Goal: Task Accomplishment & Management: Complete application form

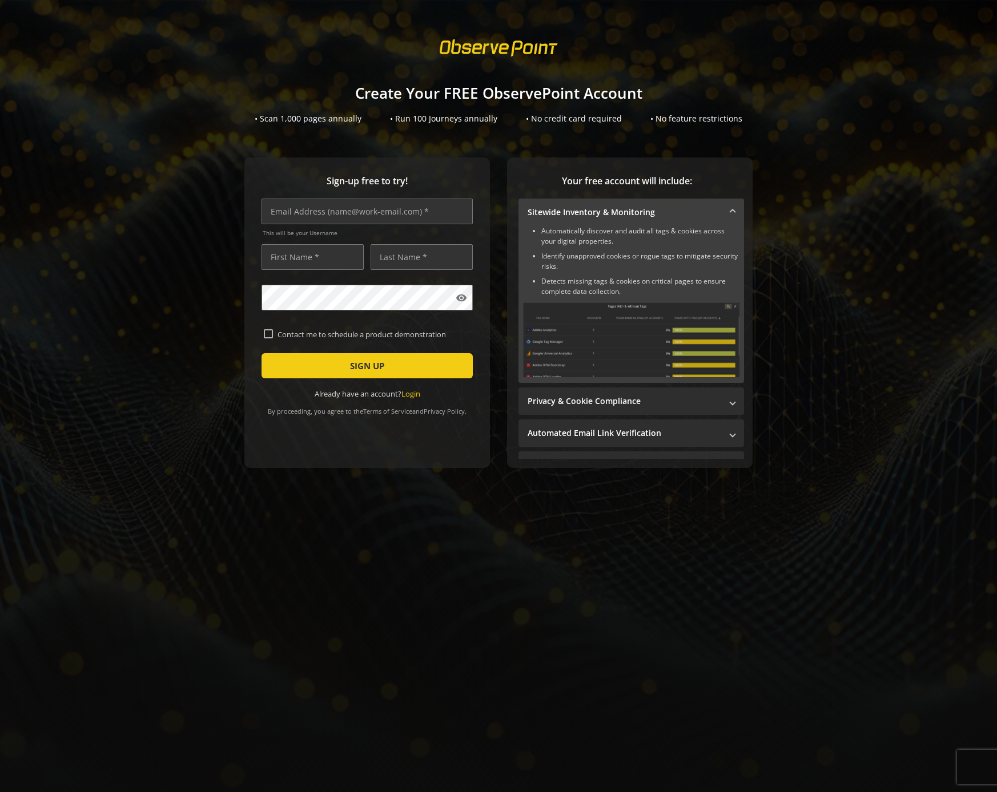
click at [730, 211] on span at bounding box center [732, 213] width 5 height 12
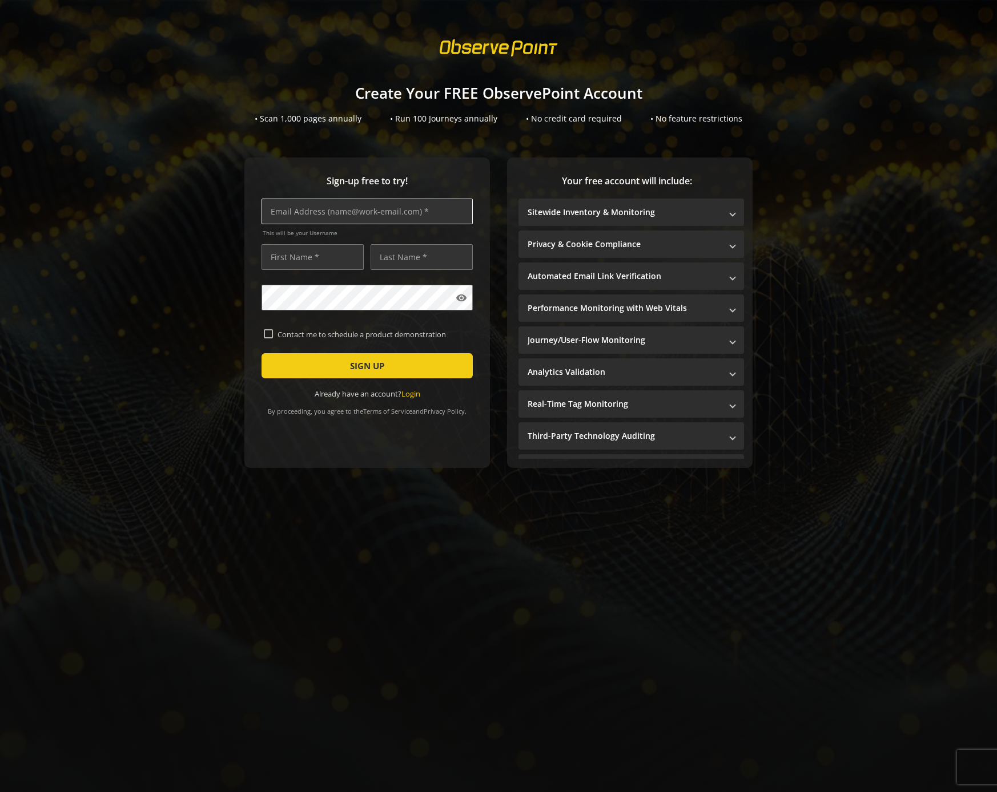
click at [376, 216] on input "text" at bounding box center [366, 212] width 211 height 26
type input "[EMAIL_ADDRESS][DOMAIN_NAME]"
click at [344, 253] on input "text" at bounding box center [312, 257] width 102 height 26
type input "Iana"
click at [441, 255] on input "text" at bounding box center [422, 257] width 102 height 26
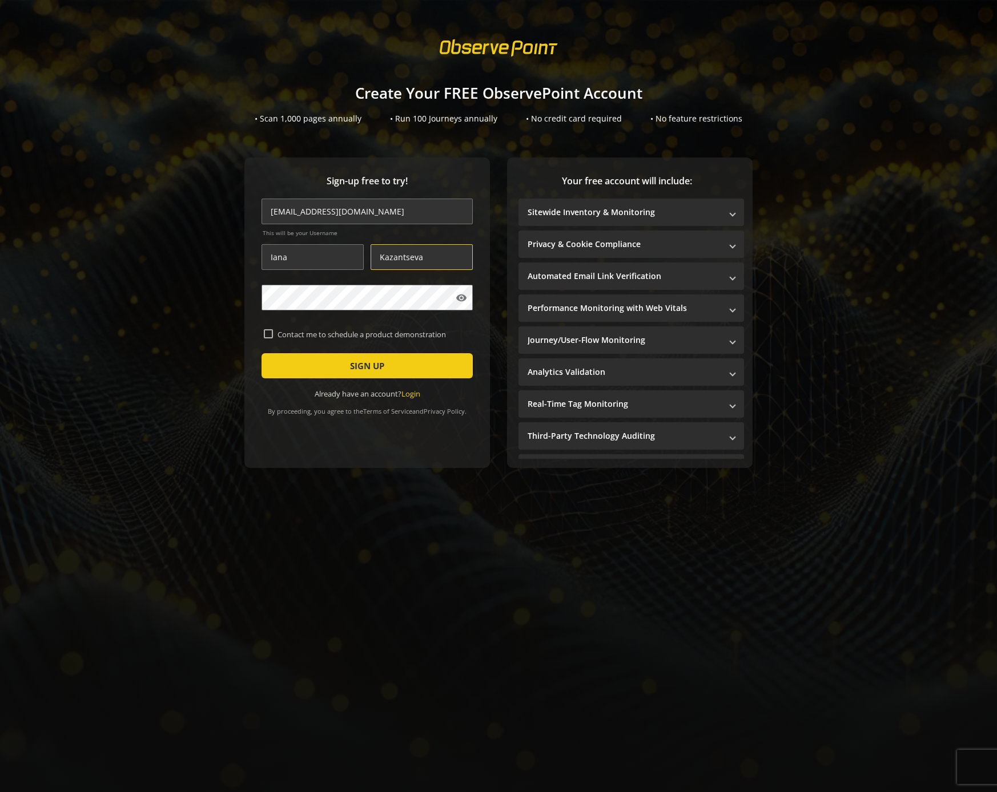
type input "Kazantseva"
click at [356, 367] on span "SIGN UP" at bounding box center [367, 366] width 34 height 21
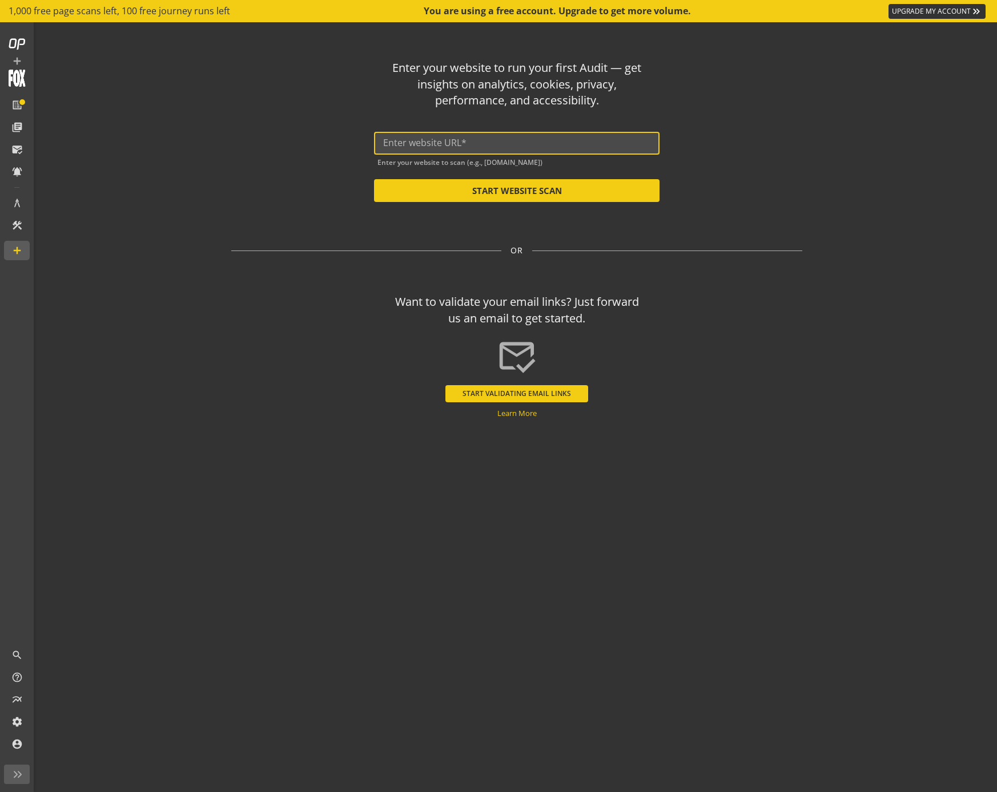
click at [448, 142] on input "text" at bounding box center [516, 143] width 267 height 11
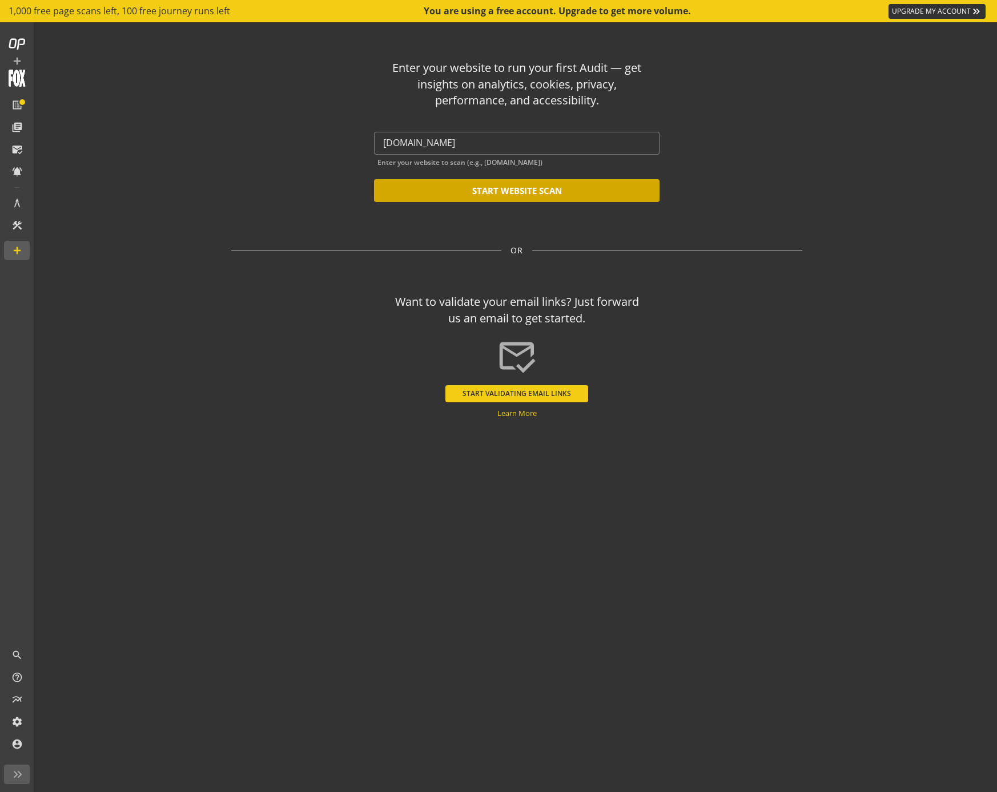
click at [526, 191] on button "START WEBSITE SCAN" at bounding box center [516, 190] width 285 height 23
type input "[URL][DOMAIN_NAME]"
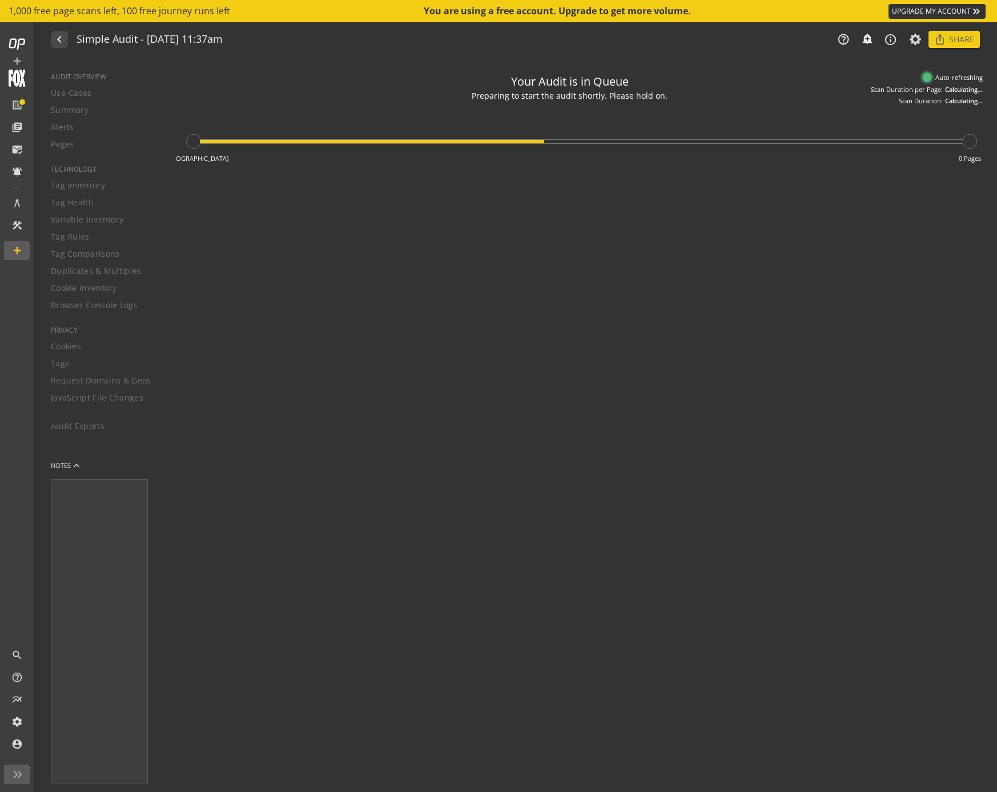
type textarea "Notes can include: -a description of what this audit is validating -changes in …"
